Goal: Information Seeking & Learning: Learn about a topic

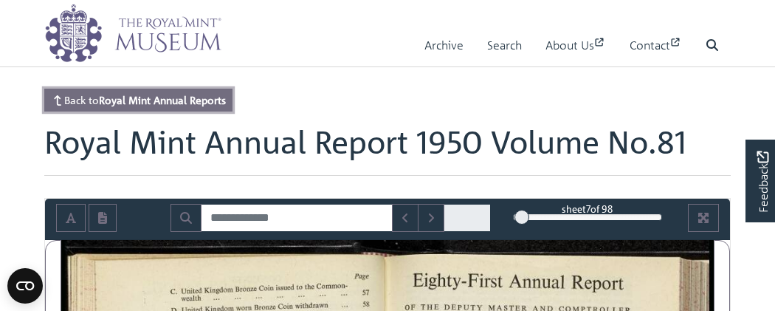
click at [220, 99] on strong "Royal Mint Annual Reports" at bounding box center [162, 99] width 127 height 13
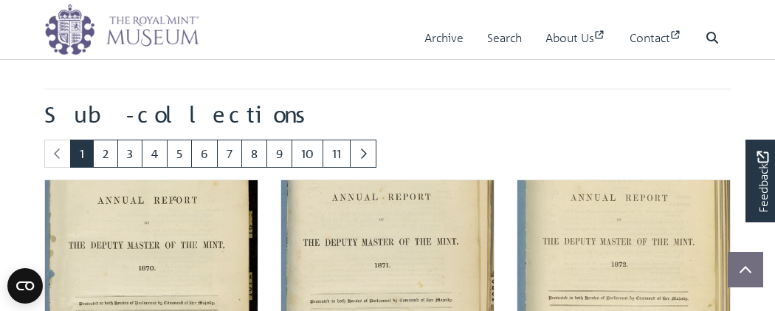
scroll to position [784, 0]
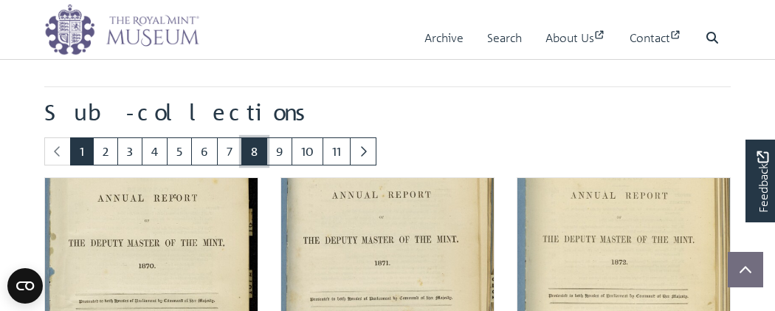
click at [247, 146] on link "8" at bounding box center [254, 151] width 26 height 28
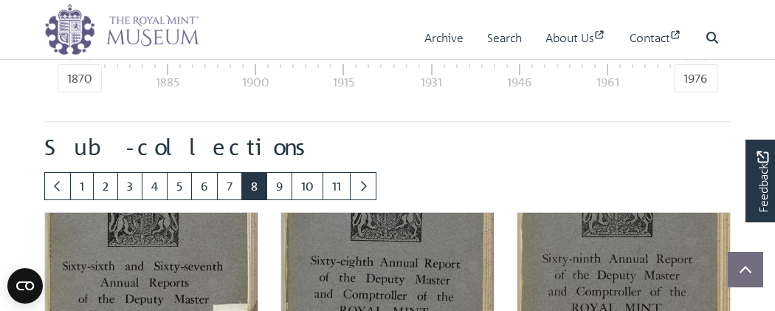
scroll to position [747, 0]
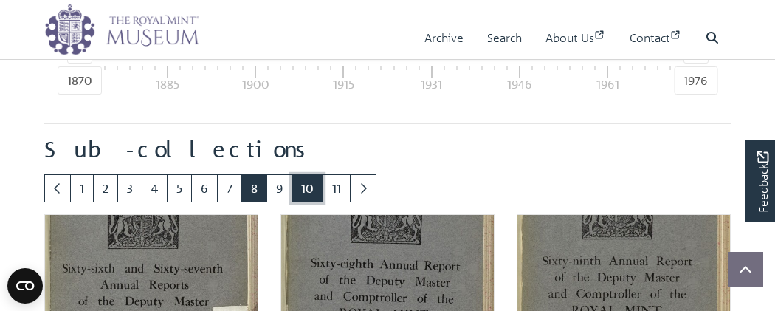
click at [298, 179] on link "10" at bounding box center [307, 188] width 32 height 28
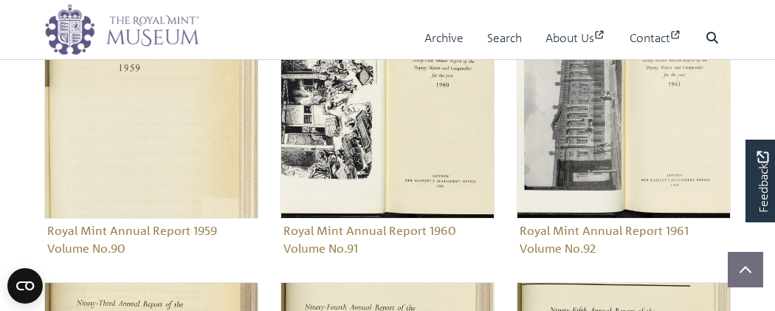
scroll to position [958, 0]
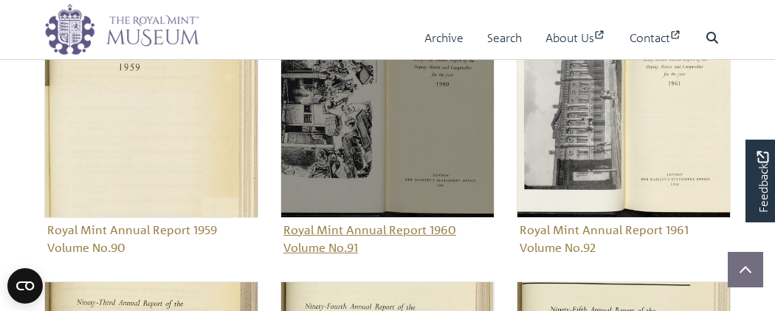
click at [407, 125] on img "Sub-collection" at bounding box center [387, 111] width 214 height 214
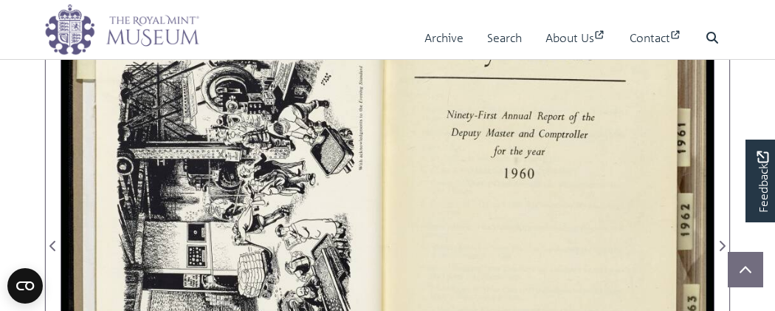
scroll to position [257, 0]
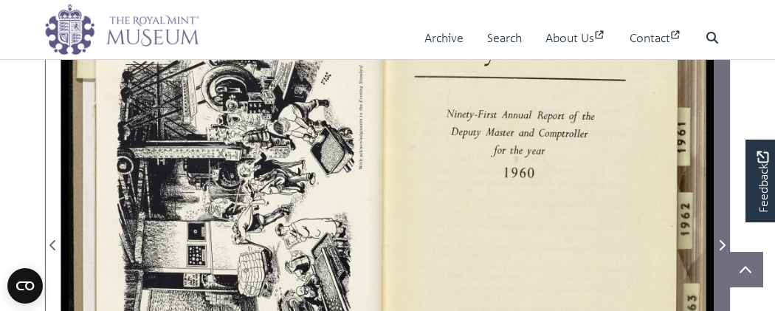
click at [718, 241] on icon "Next Page" at bounding box center [721, 245] width 7 height 12
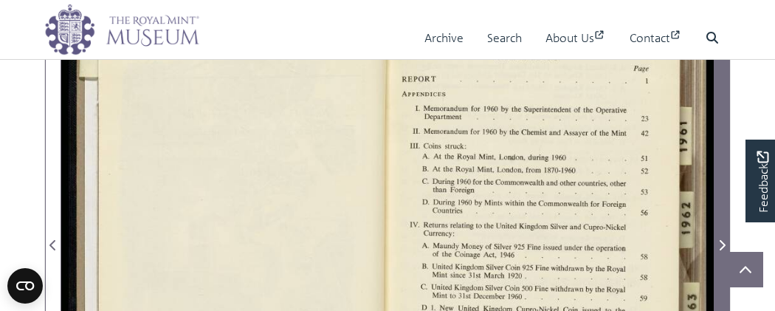
click at [718, 241] on icon "Next Page" at bounding box center [721, 245] width 7 height 12
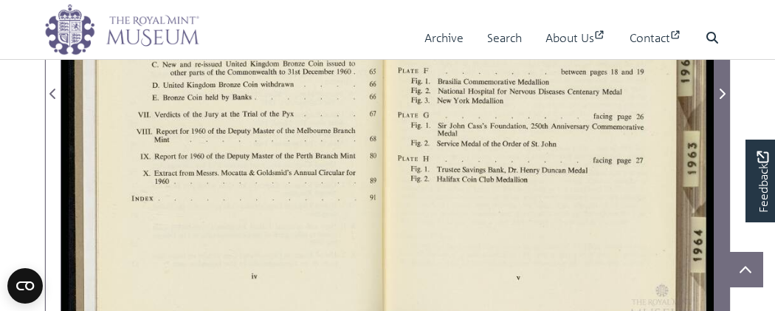
scroll to position [408, 0]
click at [721, 94] on icon "Next Page" at bounding box center [721, 95] width 7 height 12
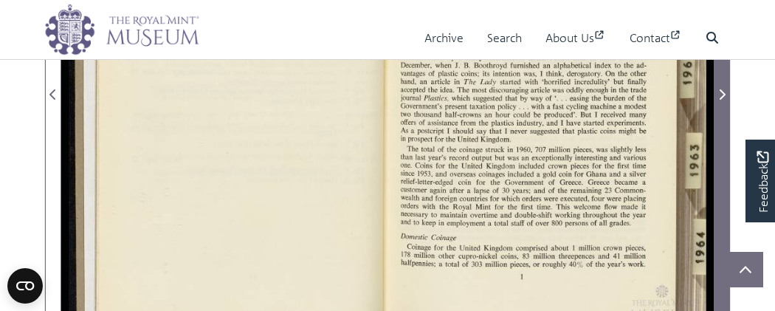
click at [721, 94] on icon "Next Page" at bounding box center [721, 95] width 7 height 12
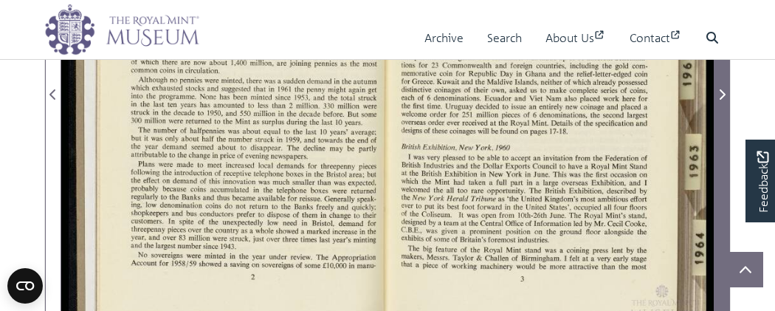
click at [721, 94] on icon "Next Page" at bounding box center [721, 95] width 7 height 12
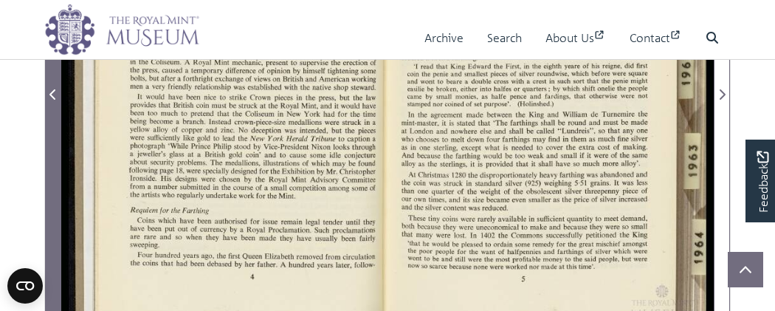
click at [52, 90] on icon "Previous Page" at bounding box center [52, 94] width 6 height 10
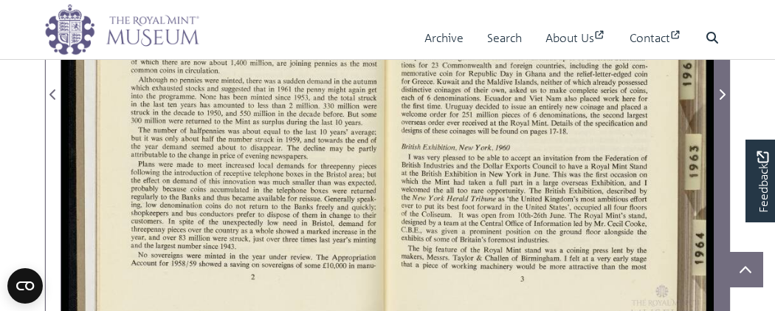
click at [720, 91] on icon "Next Page" at bounding box center [721, 95] width 7 height 12
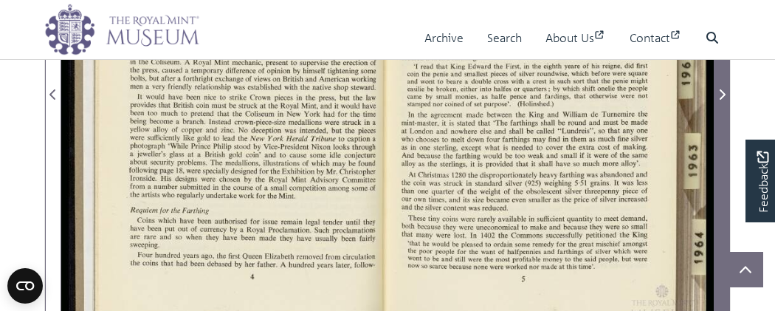
click at [720, 91] on icon "Next Page" at bounding box center [721, 95] width 7 height 12
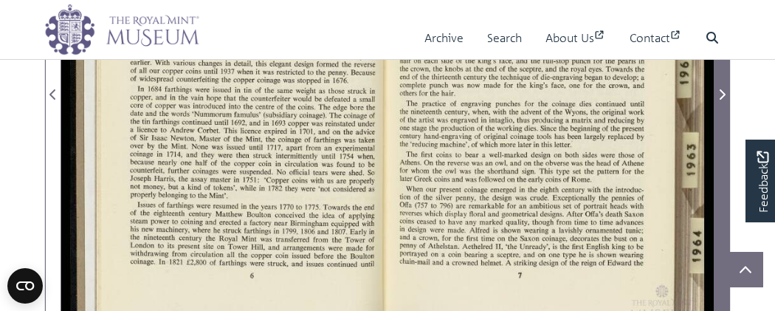
click at [720, 91] on icon "Next Page" at bounding box center [721, 95] width 7 height 12
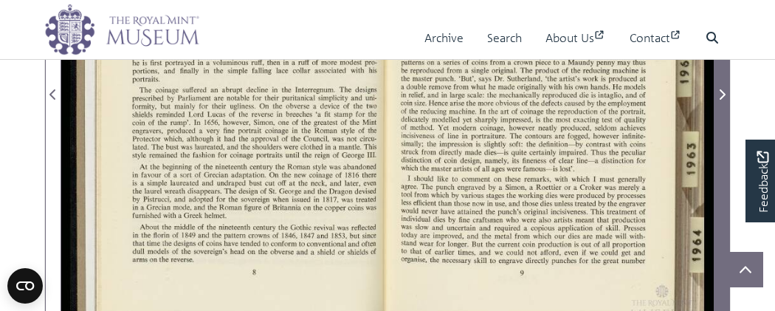
click at [720, 91] on icon "Next Page" at bounding box center [721, 95] width 7 height 12
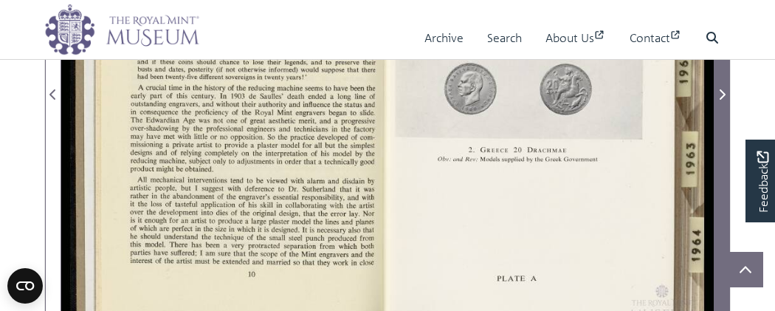
click at [720, 91] on icon "Next Page" at bounding box center [721, 95] width 7 height 12
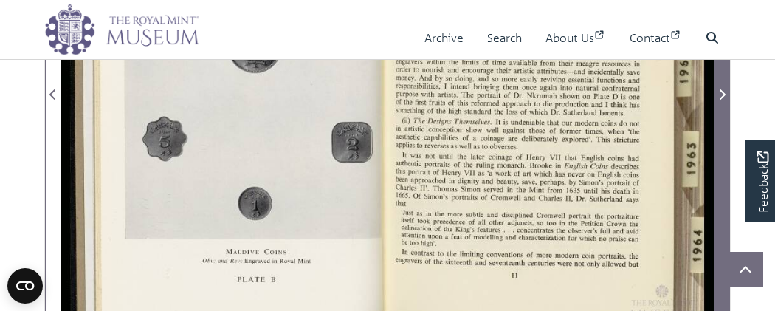
click at [720, 91] on icon "Next Page" at bounding box center [721, 95] width 7 height 12
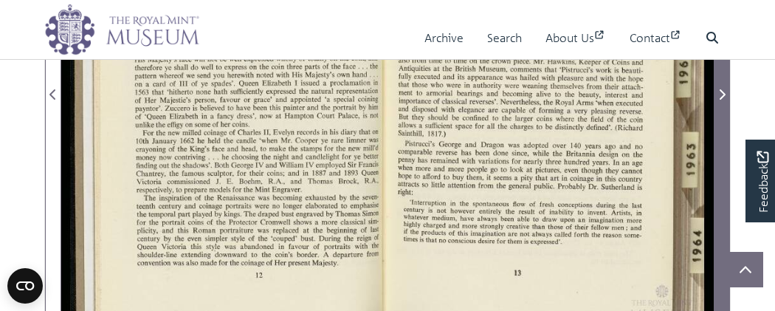
click at [720, 91] on icon "Next Page" at bounding box center [721, 95] width 7 height 12
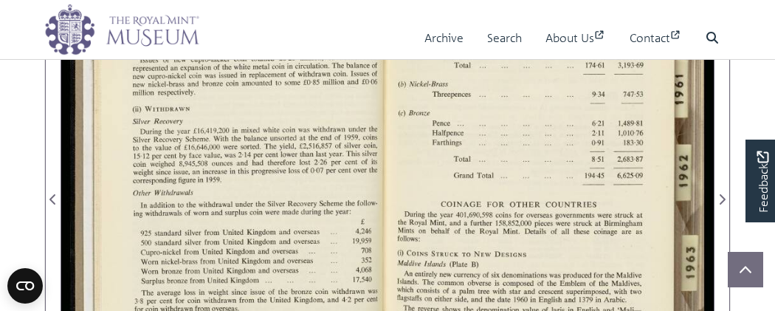
scroll to position [285, 0]
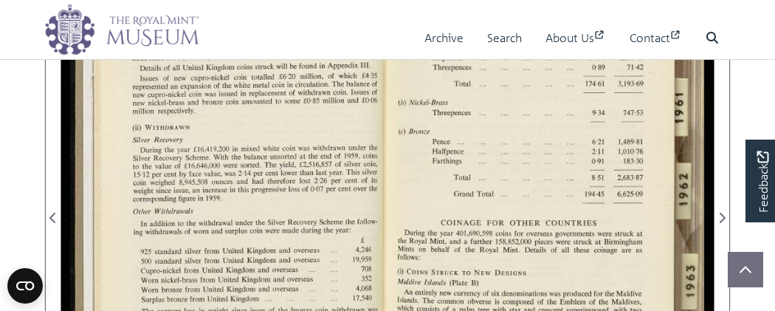
click at [218, 148] on div at bounding box center [224, 209] width 326 height 508
